Goal: Find specific page/section: Find specific page/section

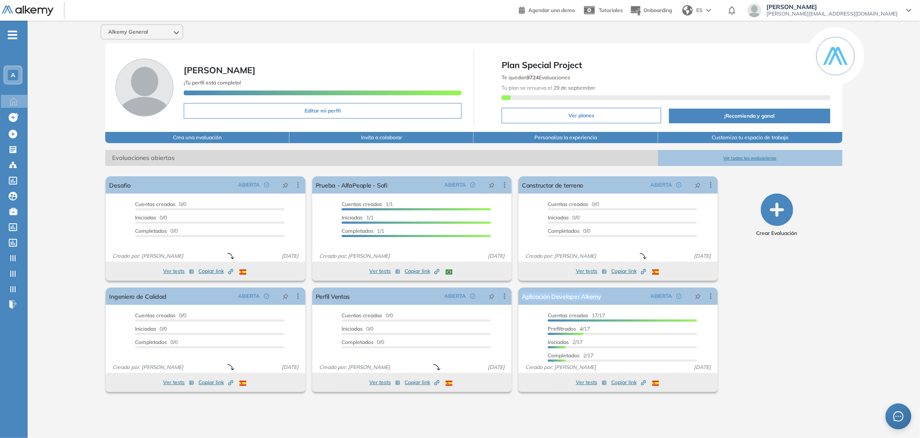
click at [772, 157] on button "Ver todas las evaluaciones" at bounding box center [750, 158] width 184 height 16
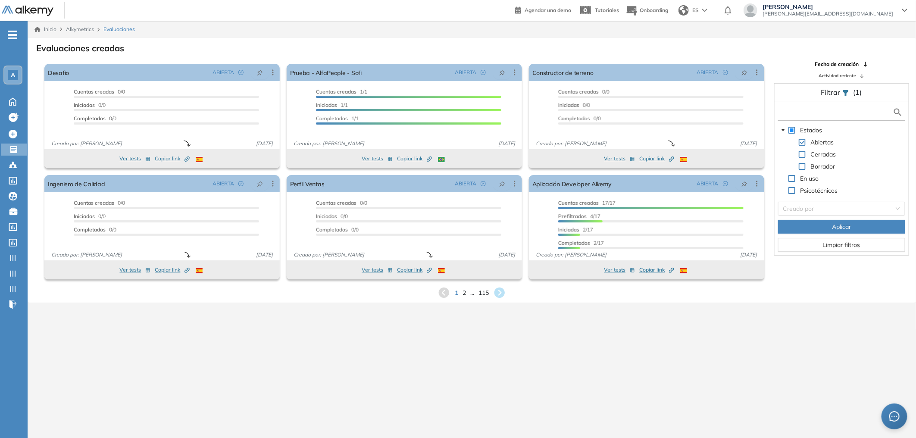
click at [840, 110] on input "text" at bounding box center [837, 112] width 113 height 9
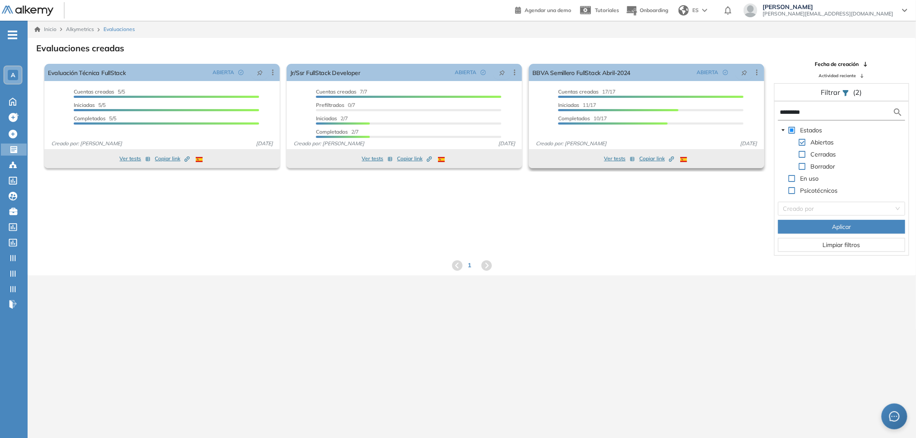
drag, startPoint x: 813, startPoint y: 110, endPoint x: 722, endPoint y: 99, distance: 91.6
click at [722, 99] on div "El proctoring será activado ¡Importante!: Los usuarios que ya realizaron la eva…" at bounding box center [472, 157] width 888 height 195
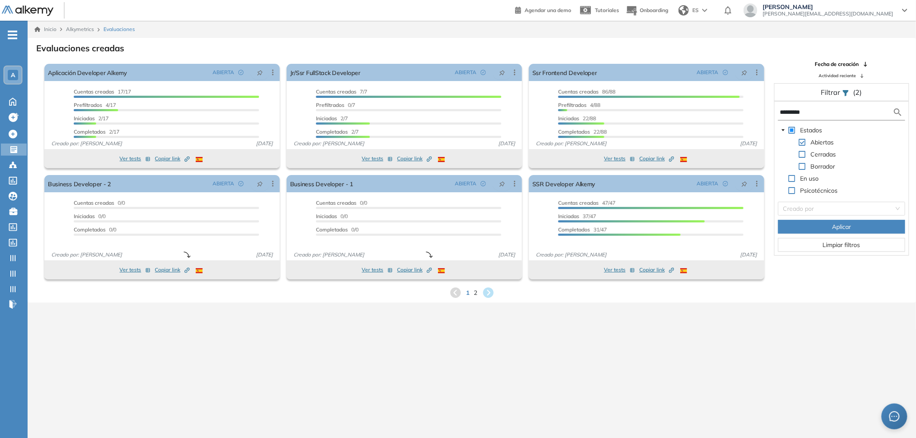
type input "*********"
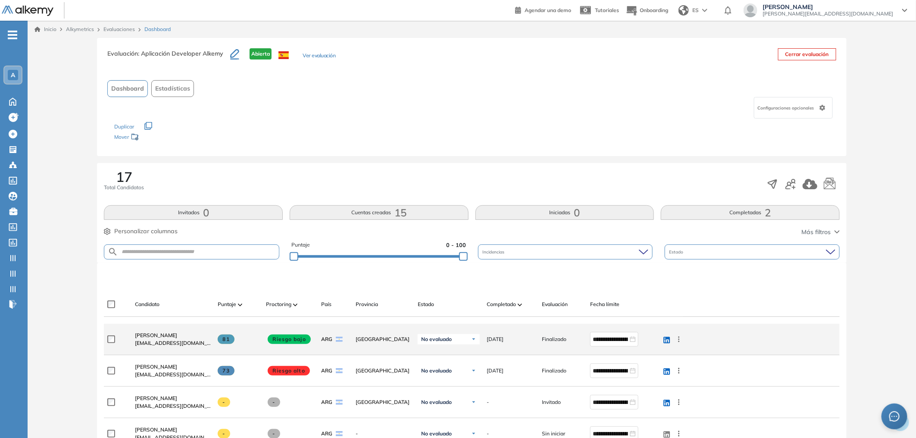
click at [132, 332] on div "[PERSON_NAME] [EMAIL_ADDRESS][DOMAIN_NAME]" at bounding box center [169, 339] width 83 height 29
click at [147, 334] on span "[PERSON_NAME]" at bounding box center [156, 335] width 42 height 6
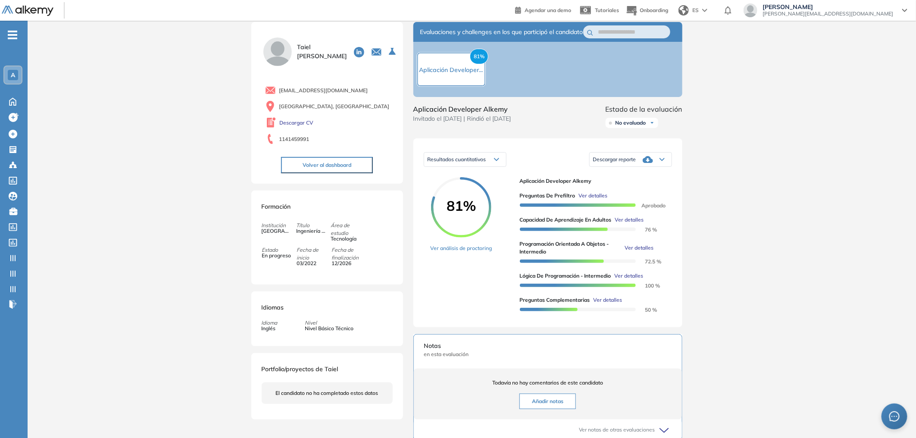
scroll to position [14, 0]
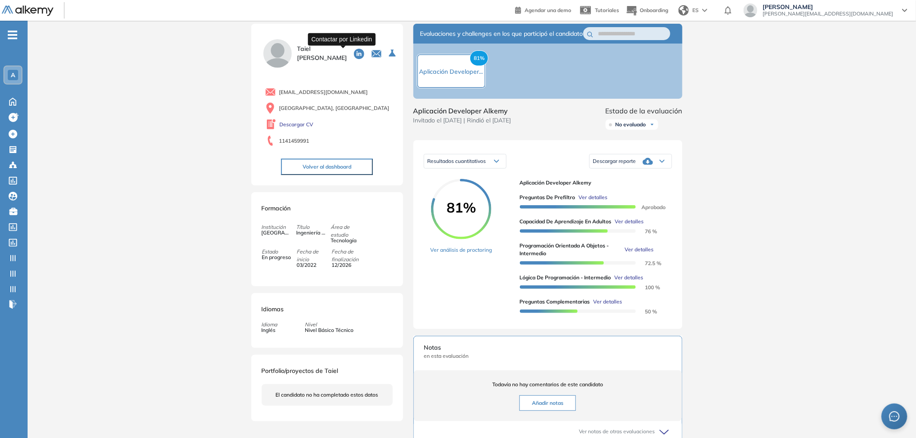
click at [354, 52] on icon at bounding box center [359, 54] width 10 height 10
